Goal: Information Seeking & Learning: Learn about a topic

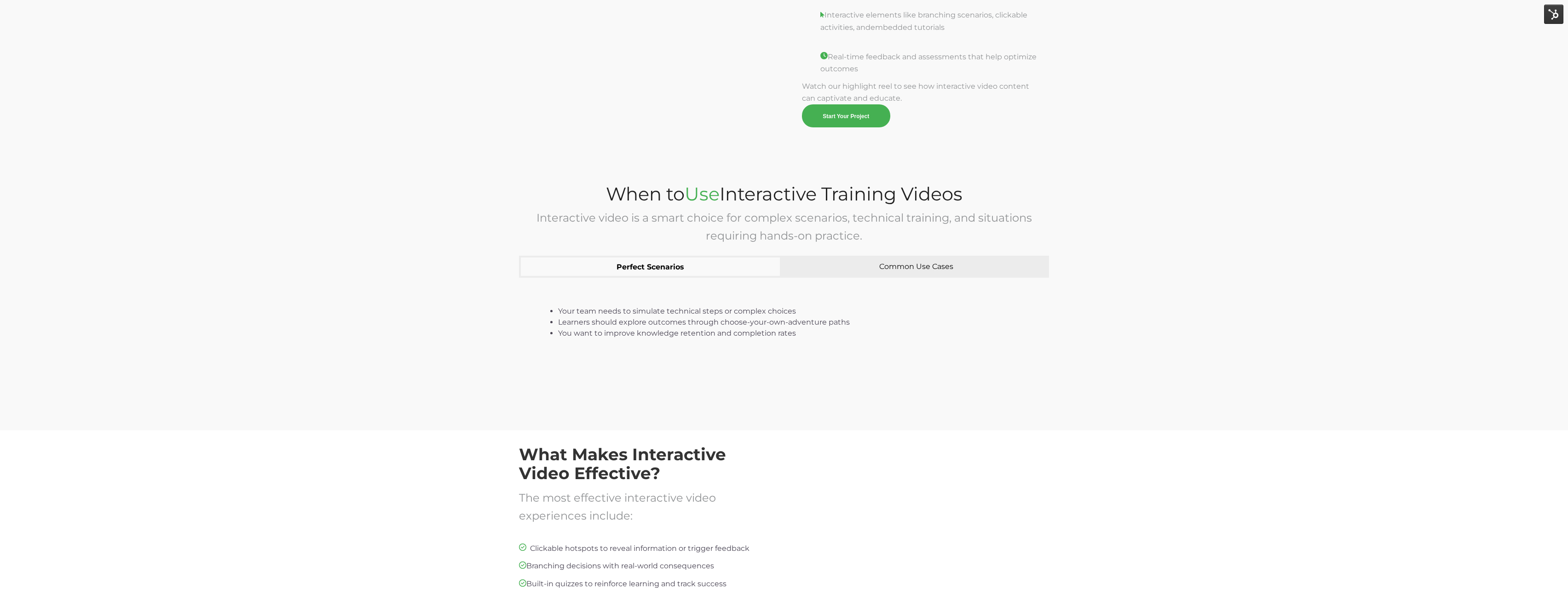
scroll to position [1194, 0]
click at [823, 271] on button "Common Use Cases" at bounding box center [916, 267] width 266 height 22
click at [821, 264] on button "Common Use Cases" at bounding box center [913, 267] width 273 height 22
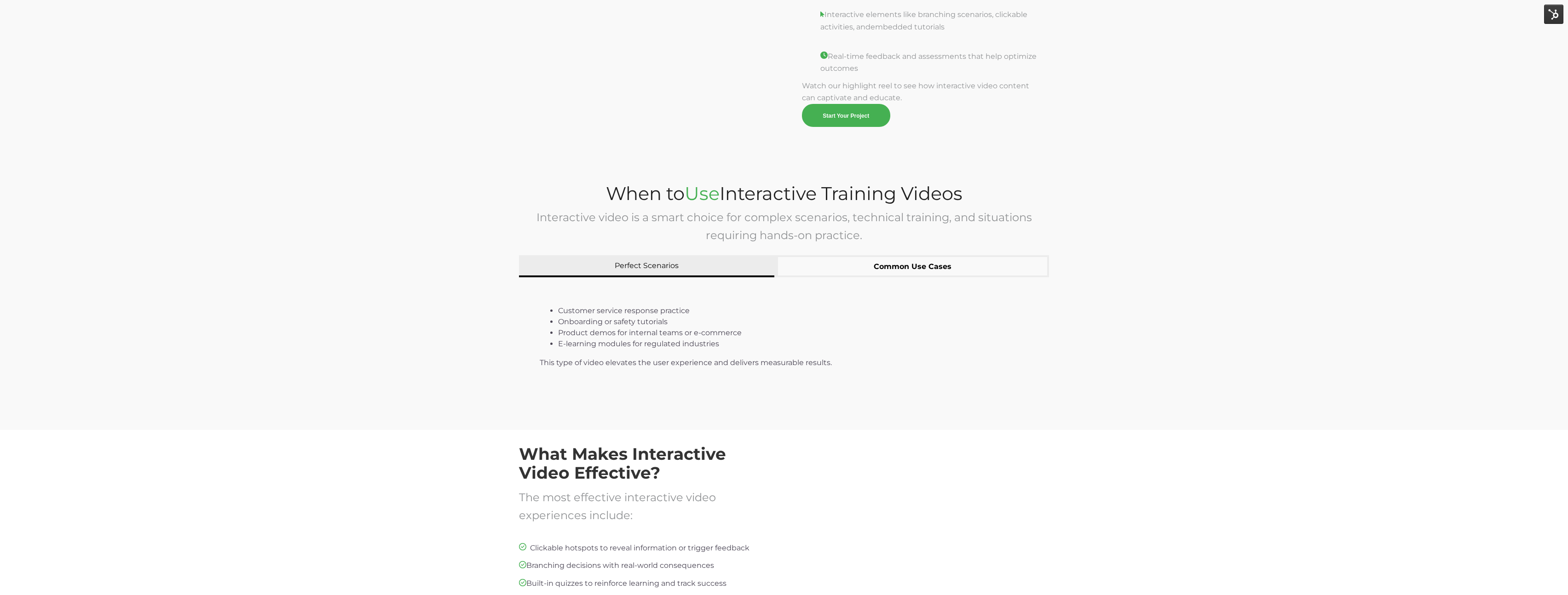
click at [749, 268] on button "Perfect Scenarios" at bounding box center [646, 267] width 256 height 22
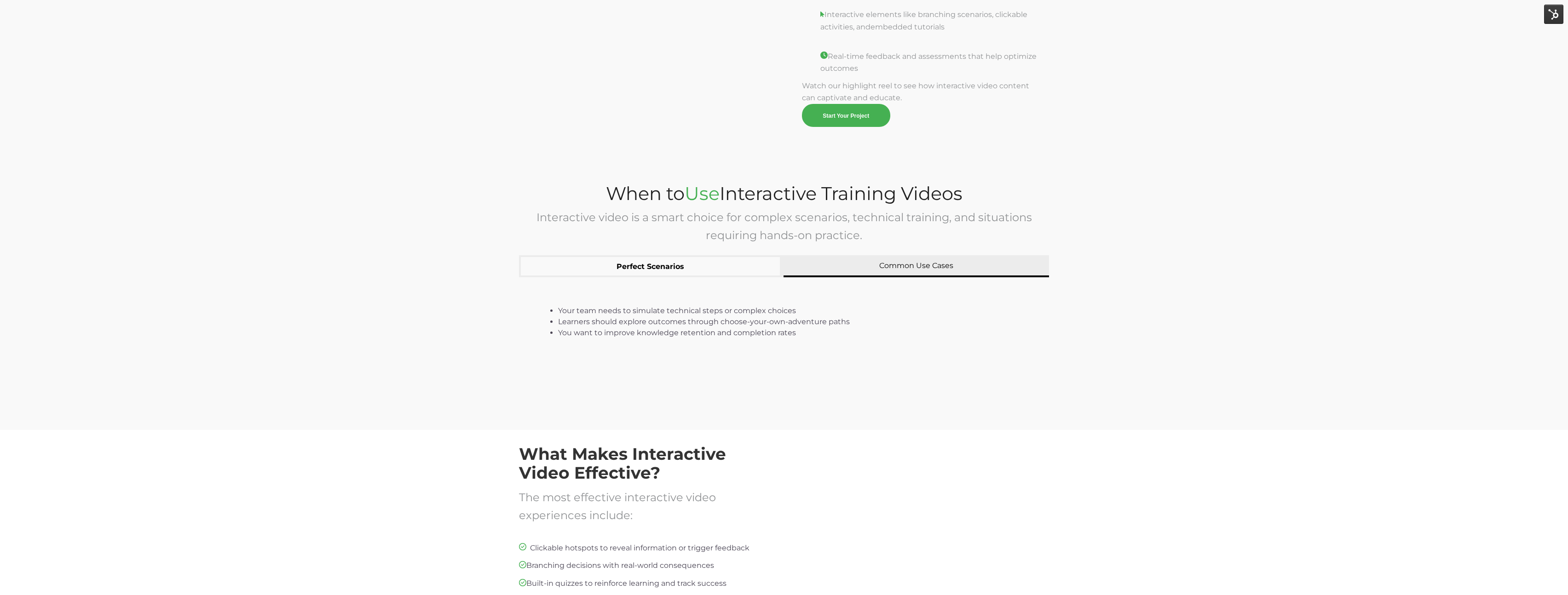
click at [880, 267] on button "Common Use Cases" at bounding box center [916, 267] width 266 height 22
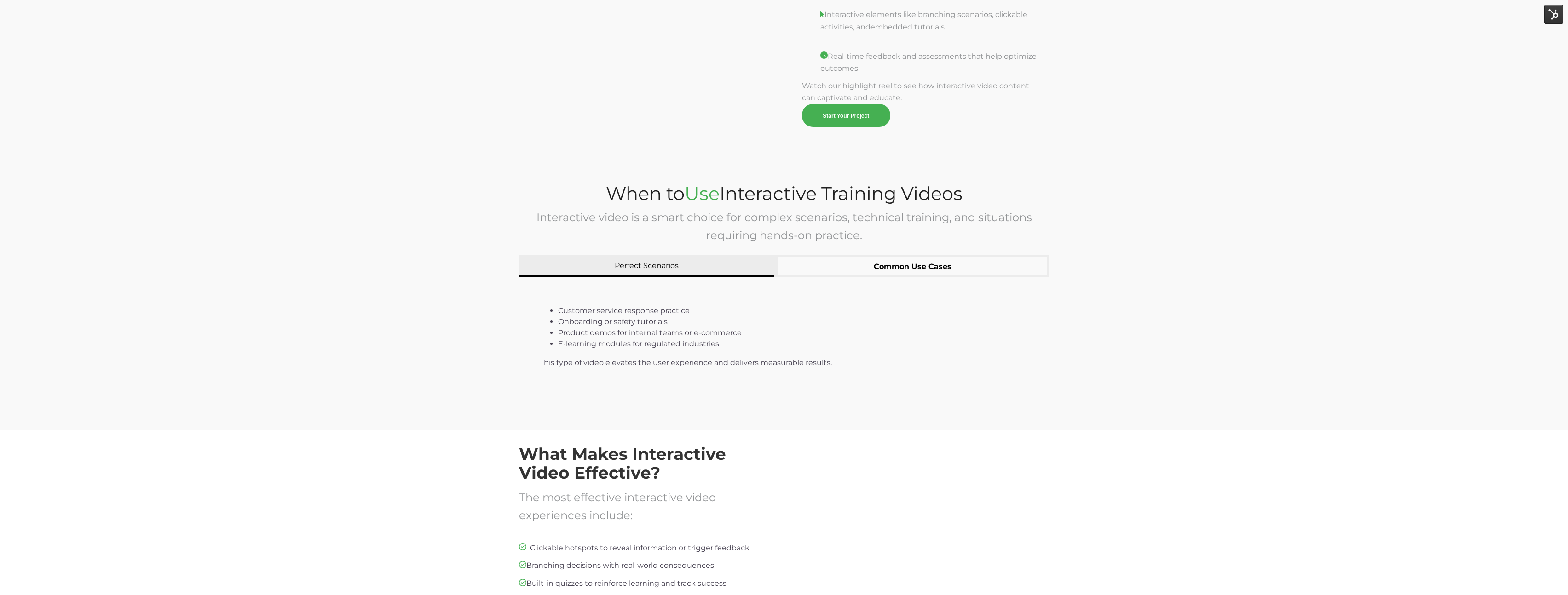
click at [716, 268] on button "Perfect Scenarios" at bounding box center [646, 267] width 256 height 22
click at [903, 267] on button "Common Use Cases" at bounding box center [913, 267] width 273 height 22
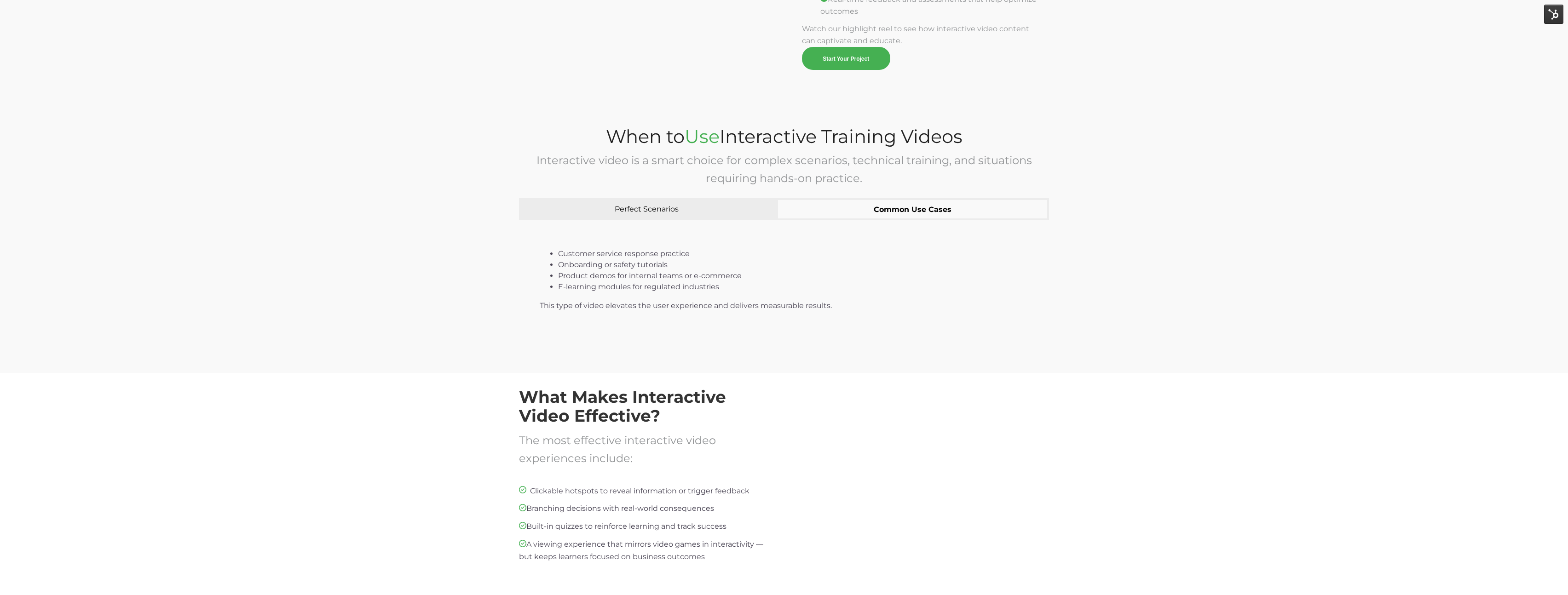
scroll to position [1271, 0]
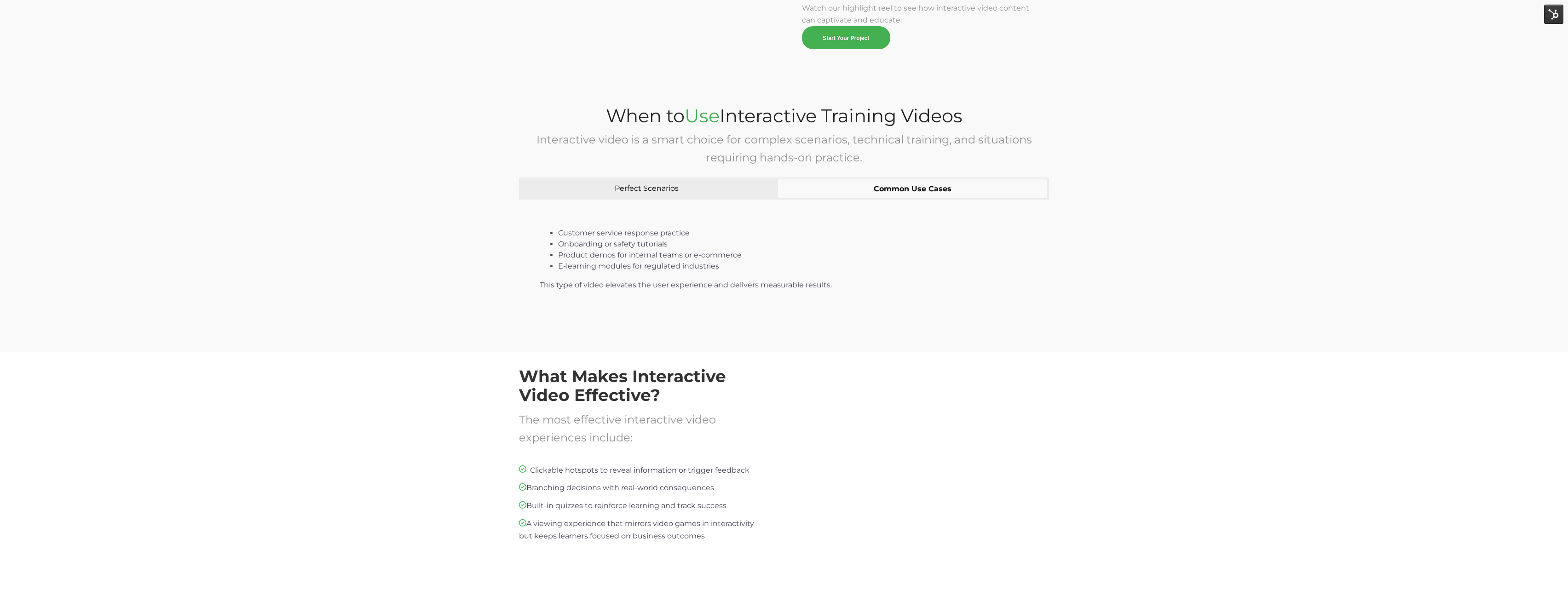
click at [1035, 363] on div "What Makes Interactive Video Effective? The most effective interactive video ex…" at bounding box center [784, 473] width 1568 height 243
click at [1102, 428] on div "What Makes Interactive Video Effective? The most effective interactive video ex…" at bounding box center [784, 473] width 1568 height 243
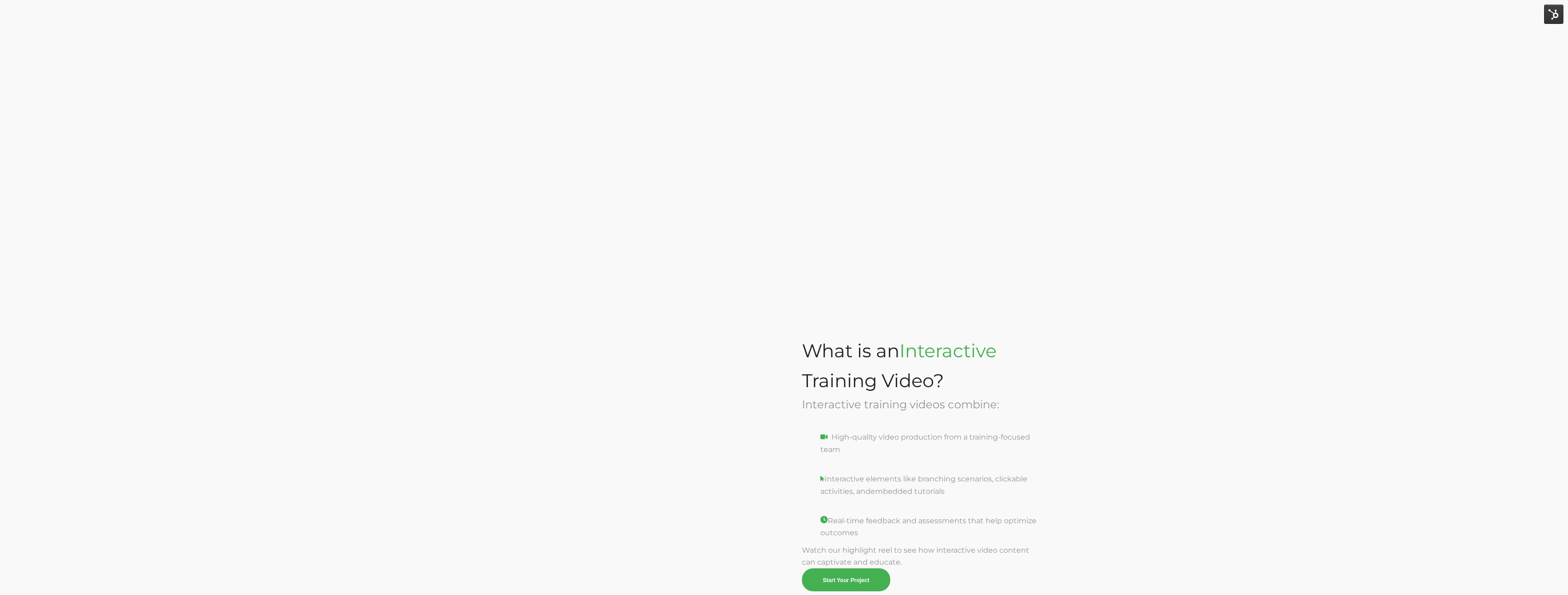
scroll to position [727, 0]
click at [1139, 168] on div "Why Interactive Video Works Better The best teacher is experience. And interact…" at bounding box center [784, 60] width 1568 height 510
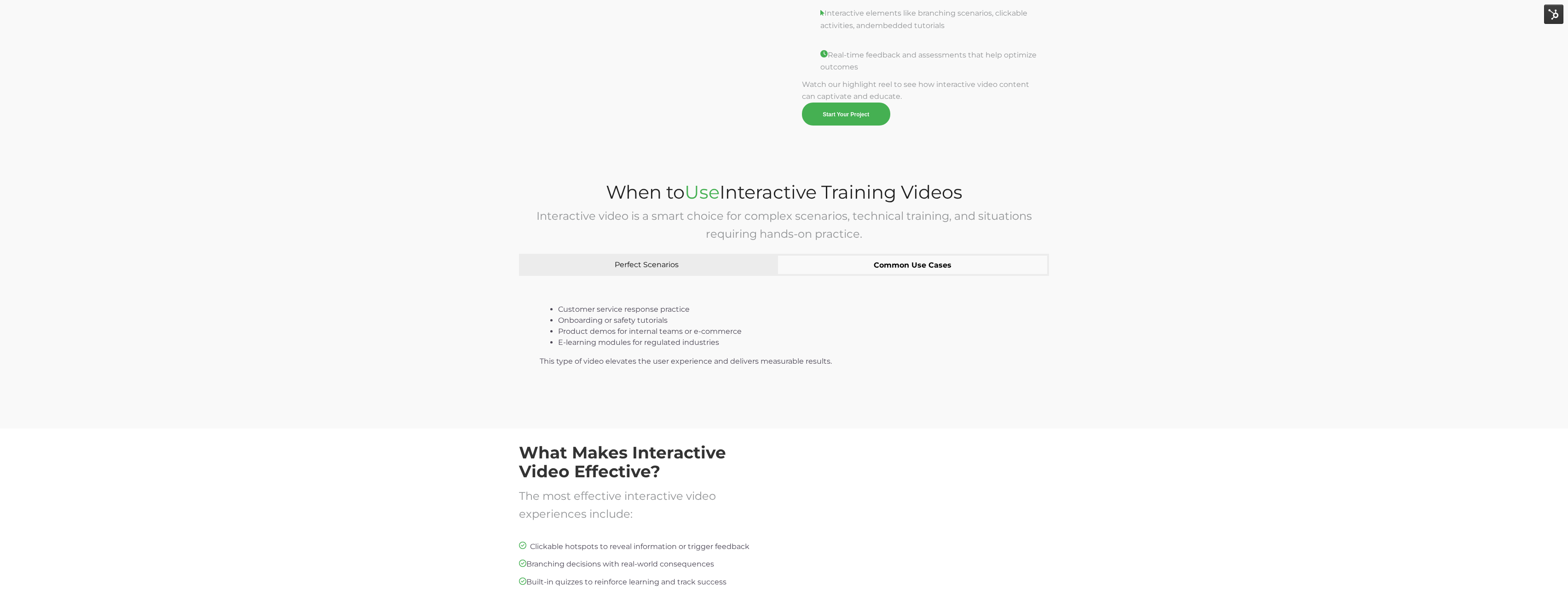
scroll to position [1271, 0]
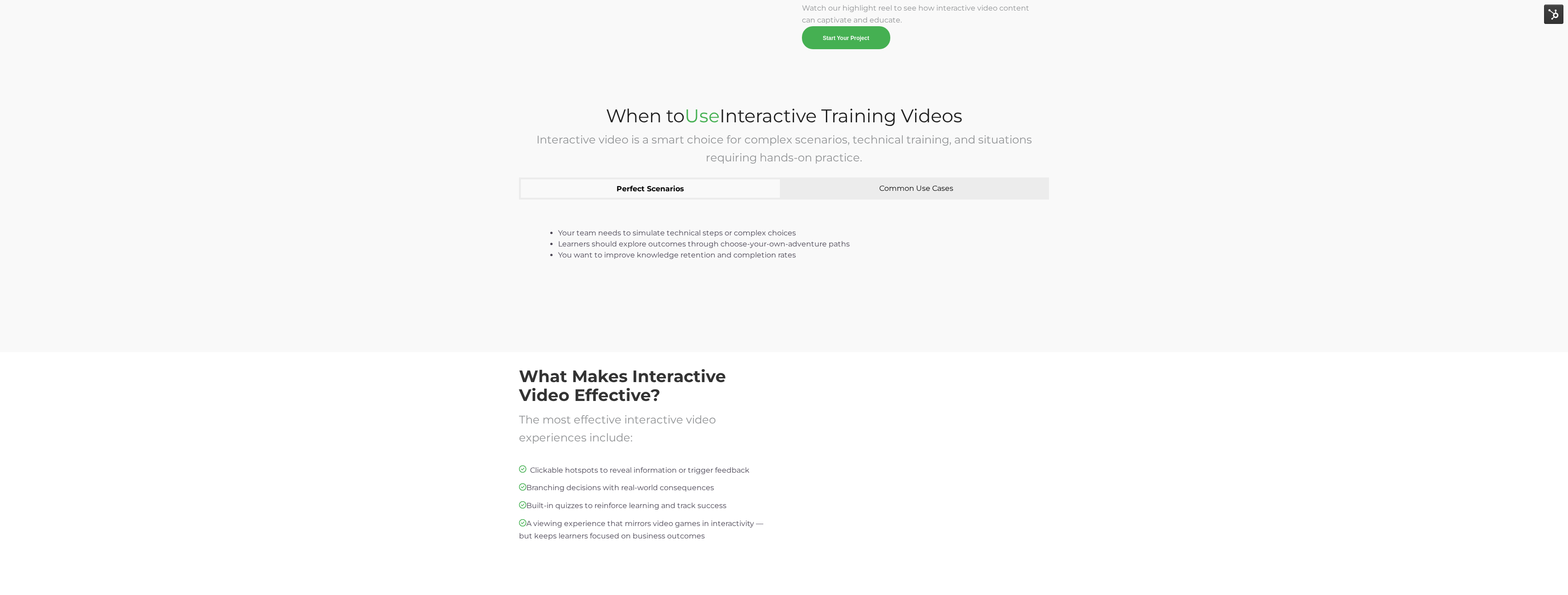
click at [748, 186] on button "Perfect Scenarios" at bounding box center [650, 188] width 263 height 22
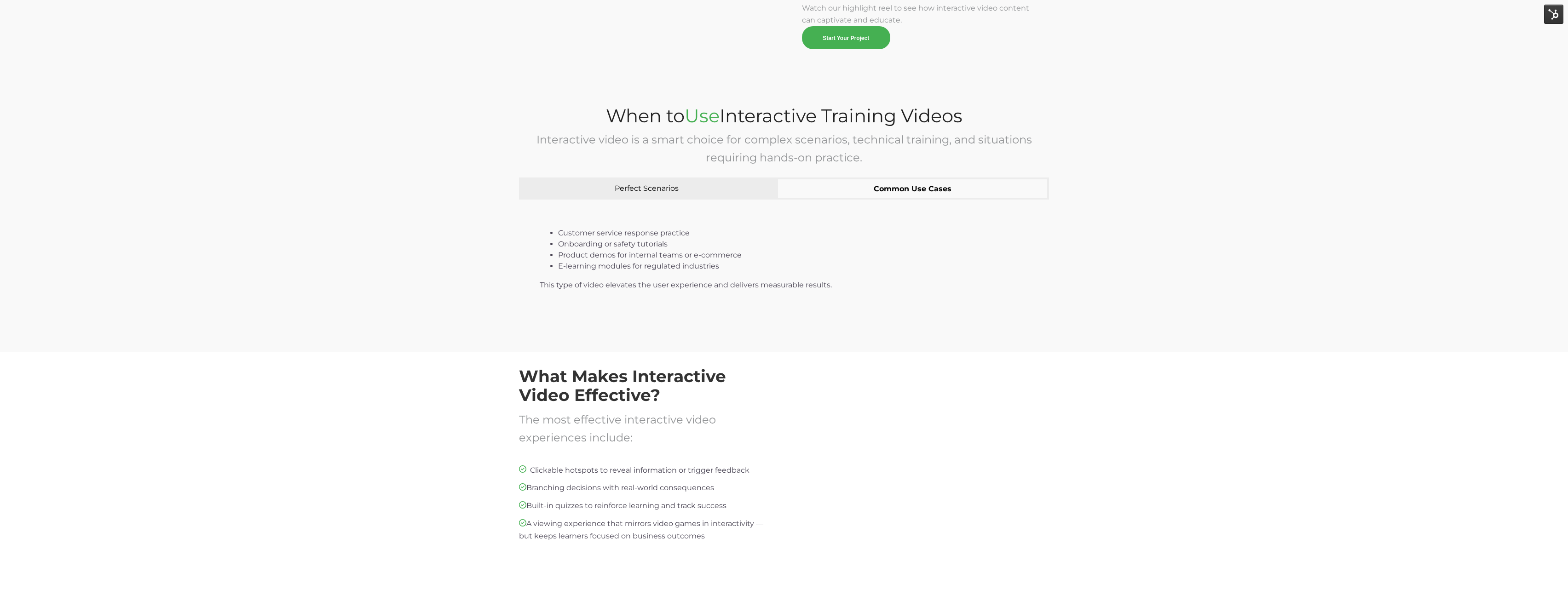
click at [939, 188] on button "Common Use Cases" at bounding box center [913, 188] width 273 height 22
click at [738, 175] on div "When to Use Interactive Training Videos Interactive video is a smart choice for…" at bounding box center [784, 211] width 530 height 222
click at [437, 367] on div "What Makes Interactive Video Effective? The most effective interactive video ex…" at bounding box center [784, 473] width 1568 height 243
click at [877, 255] on li "Product demos for internal teams or e-commerce" at bounding box center [793, 256] width 470 height 11
click at [718, 242] on li "Onboarding or safety tutorials" at bounding box center [793, 244] width 470 height 11
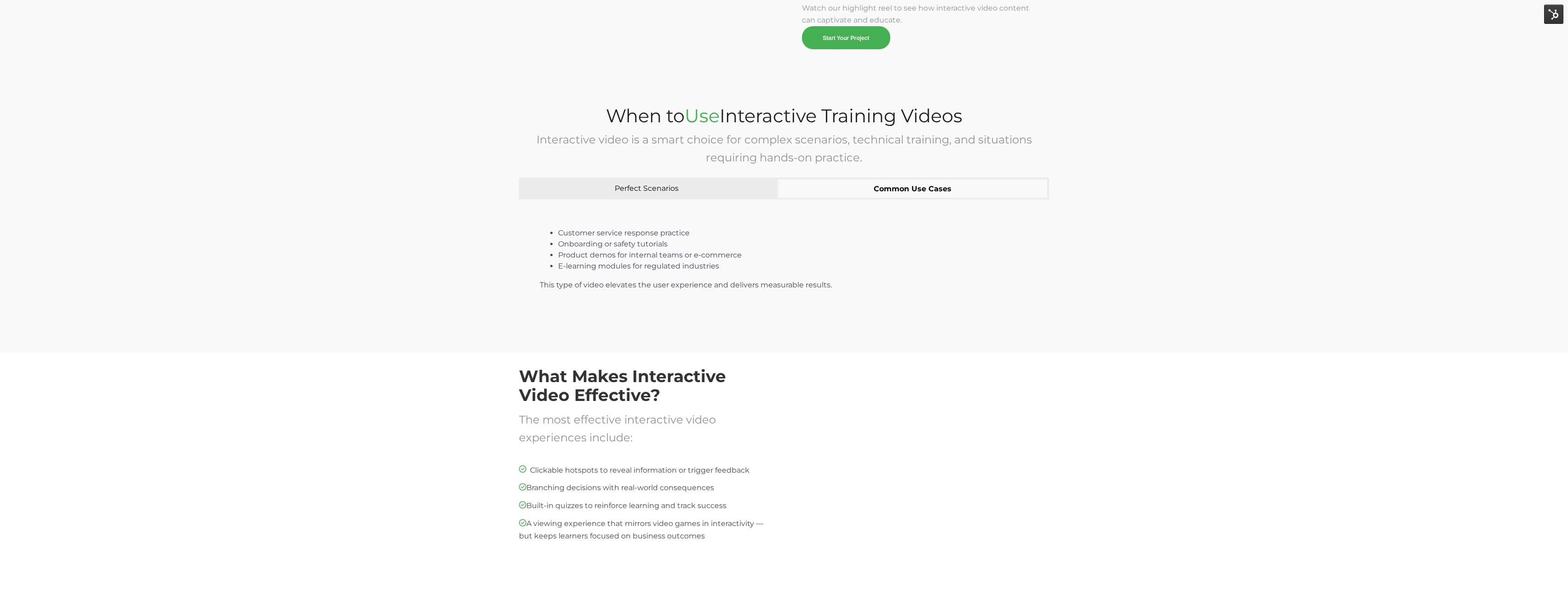
click at [725, 255] on span "Product demos for internal teams or e-commerce" at bounding box center [650, 255] width 184 height 8
click at [845, 239] on li "Onboarding or safety tutorials" at bounding box center [793, 244] width 470 height 11
click at [789, 587] on div "What Makes Interactive Video Effective? The most effective interactive video ex…" at bounding box center [784, 473] width 1568 height 243
